Goal: Transaction & Acquisition: Book appointment/travel/reservation

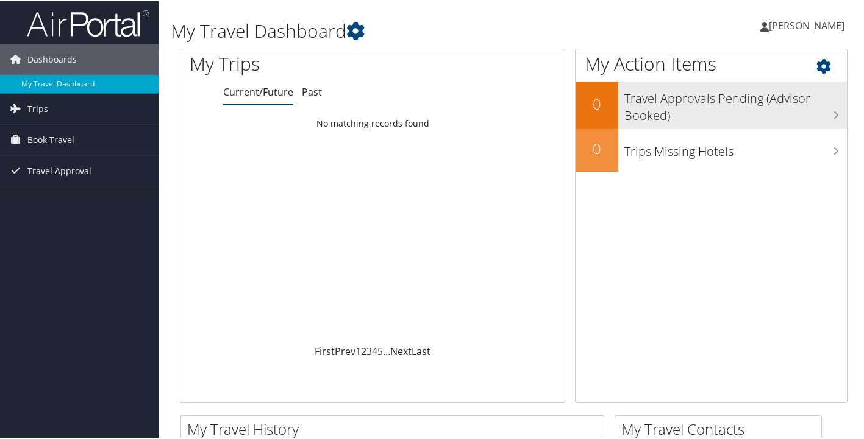
click at [670, 105] on h3 "Travel Approvals Pending (Advisor Booked)" at bounding box center [735, 103] width 223 height 40
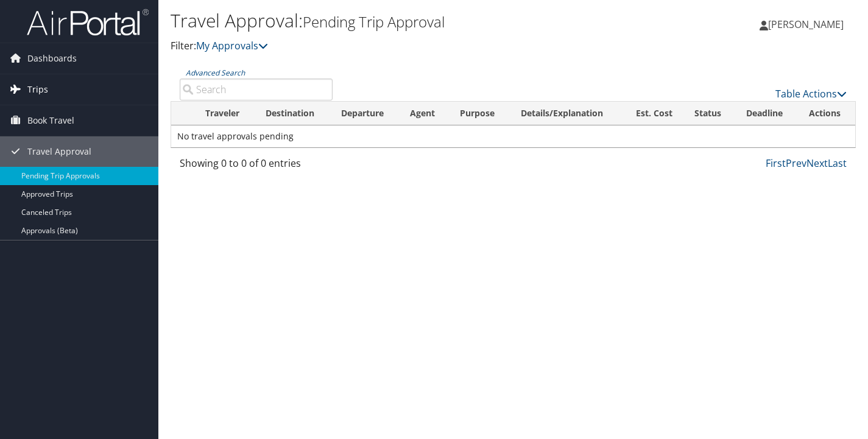
click at [29, 86] on span "Trips" at bounding box center [37, 89] width 21 height 30
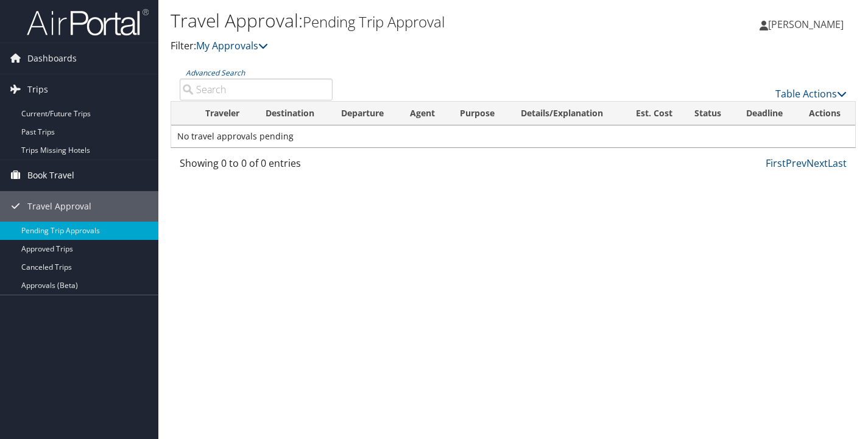
click at [53, 171] on span "Book Travel" at bounding box center [50, 175] width 47 height 30
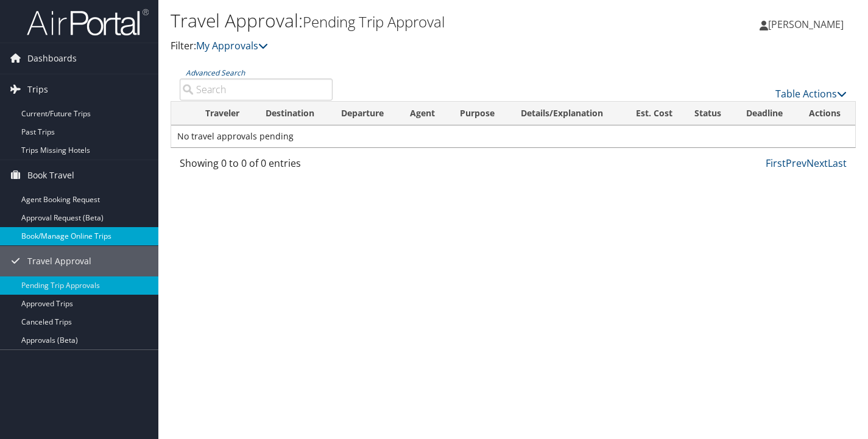
click at [52, 234] on link "Book/Manage Online Trips" at bounding box center [79, 236] width 158 height 18
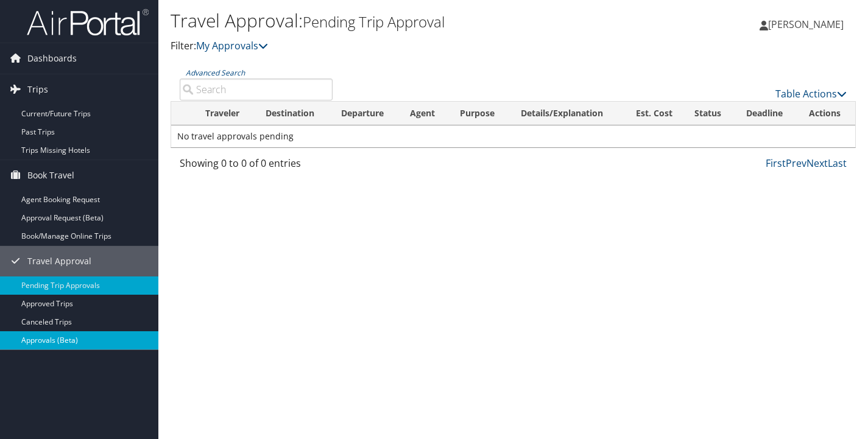
click at [65, 341] on link "Approvals (Beta)" at bounding box center [79, 341] width 158 height 18
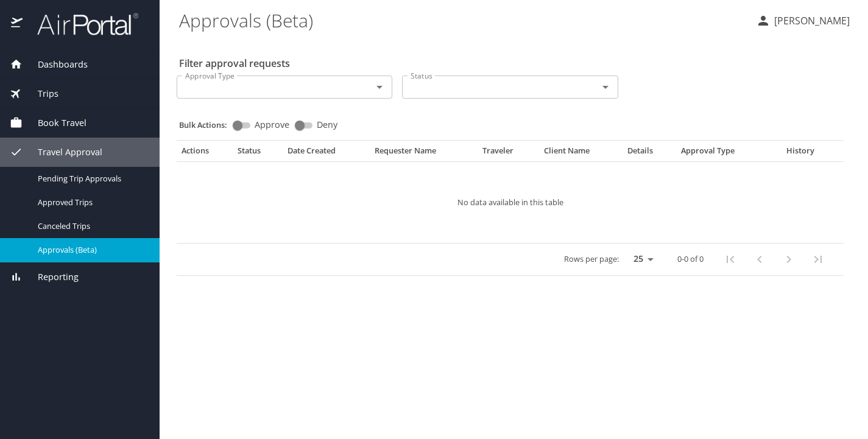
click at [53, 125] on span "Book Travel" at bounding box center [55, 122] width 64 height 13
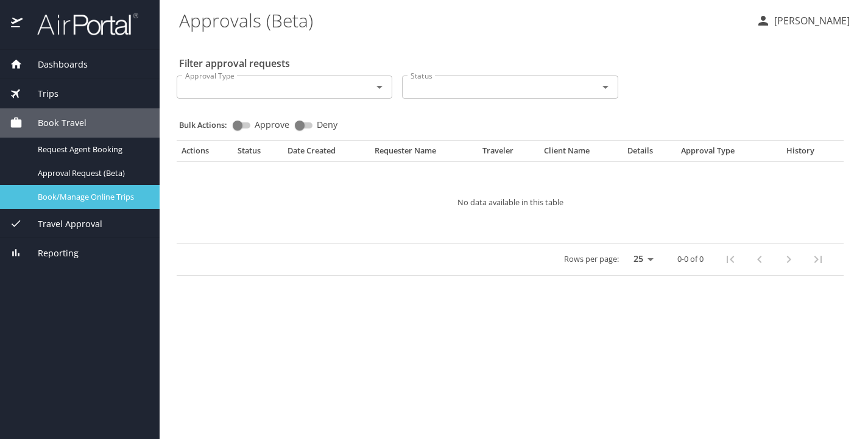
click at [59, 196] on span "Book/Manage Online Trips" at bounding box center [91, 197] width 107 height 12
